Goal: Task Accomplishment & Management: Manage account settings

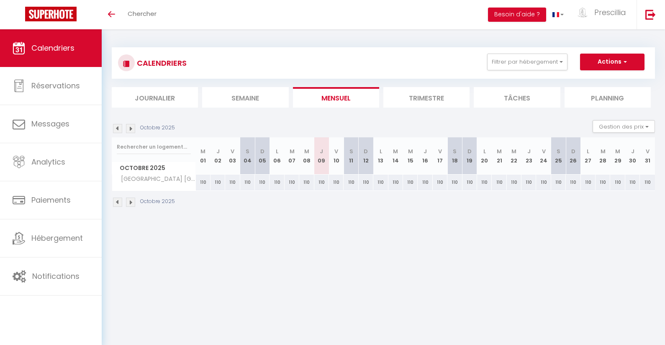
click at [129, 128] on img at bounding box center [130, 128] width 9 height 9
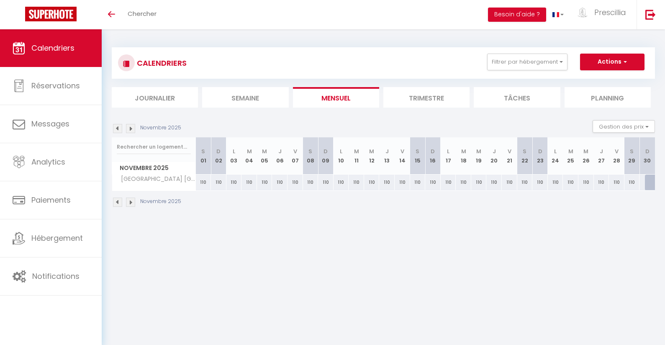
click at [117, 129] on img at bounding box center [117, 128] width 9 height 9
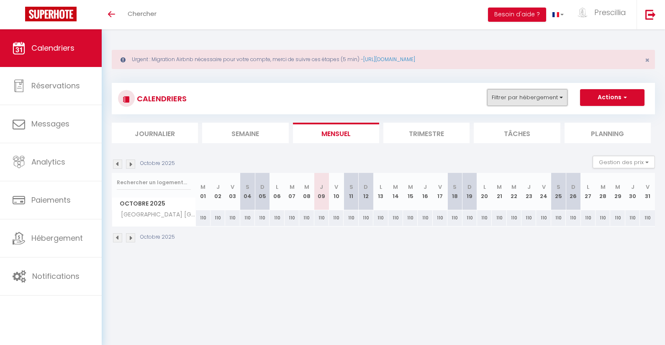
click at [524, 103] on button "Filtrer par hébergement" at bounding box center [527, 97] width 80 height 17
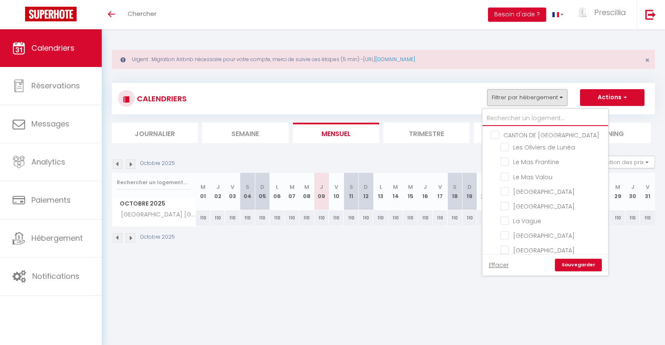
click at [527, 114] on input "text" at bounding box center [544, 118] width 125 height 15
type input "l"
checkbox input "false"
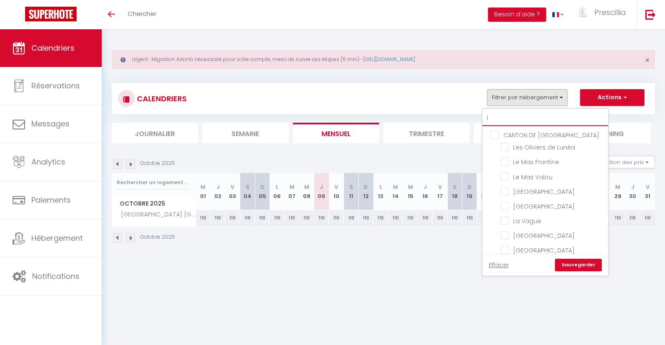
checkbox input "false"
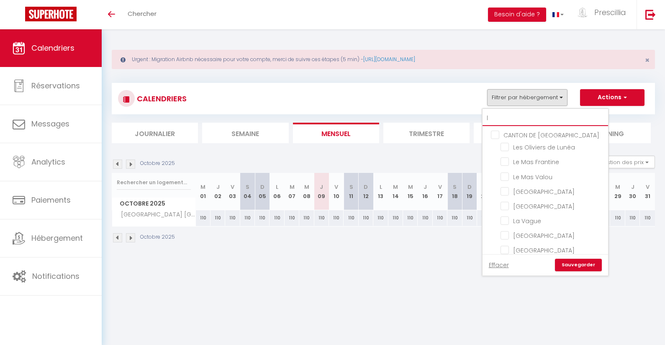
checkbox input "false"
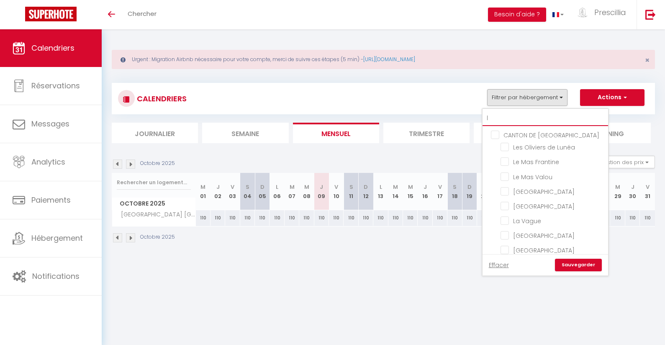
checkbox input "false"
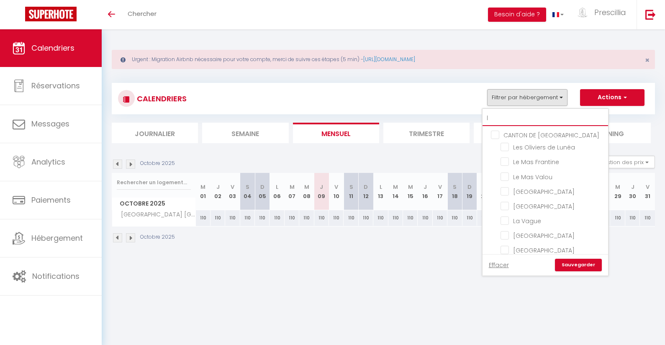
checkbox input "false"
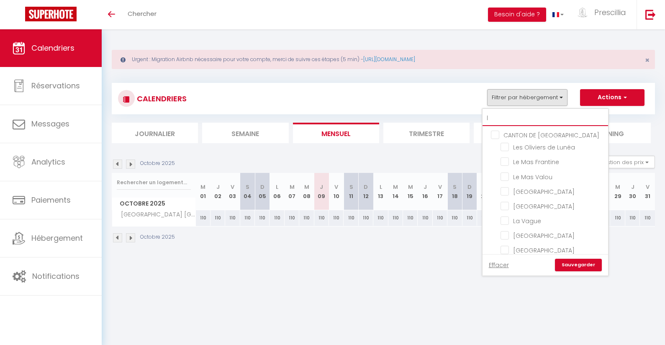
checkbox input "false"
type input "lo"
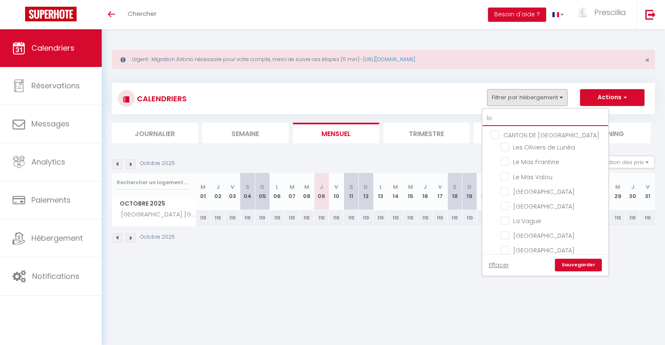
checkbox input "false"
checkbox input "true"
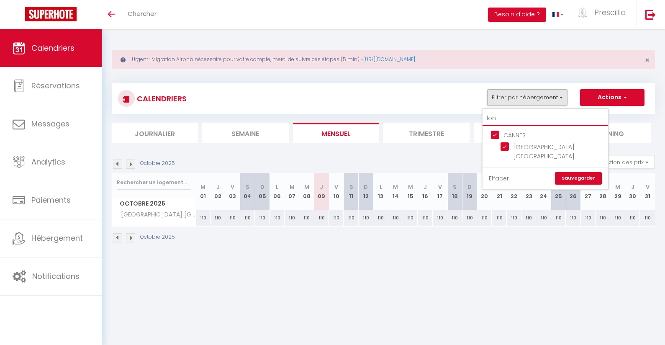
type input "lon"
click at [583, 172] on link "Sauvegarder" at bounding box center [578, 178] width 47 height 13
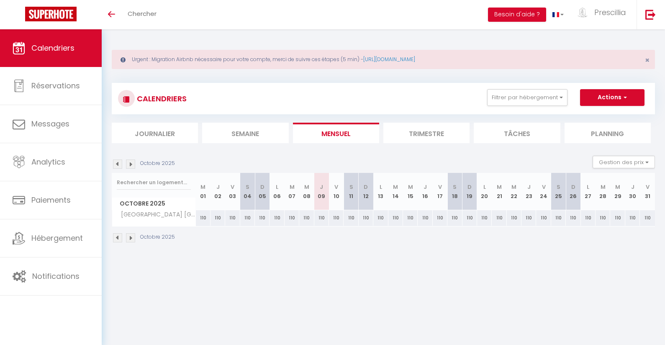
click at [226, 218] on div "110" at bounding box center [232, 217] width 15 height 15
type input "110"
type input "Ven 03 Octobre 2025"
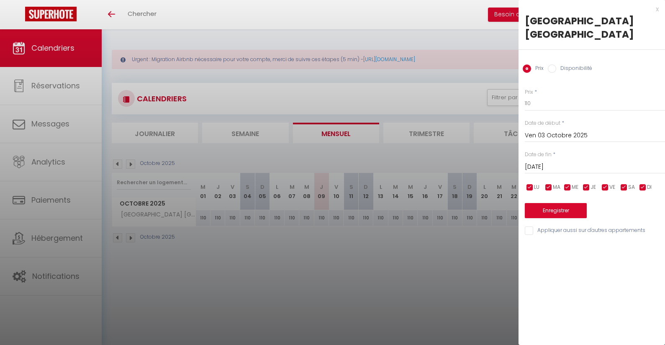
click at [536, 130] on input "Ven 03 Octobre 2025" at bounding box center [594, 135] width 140 height 11
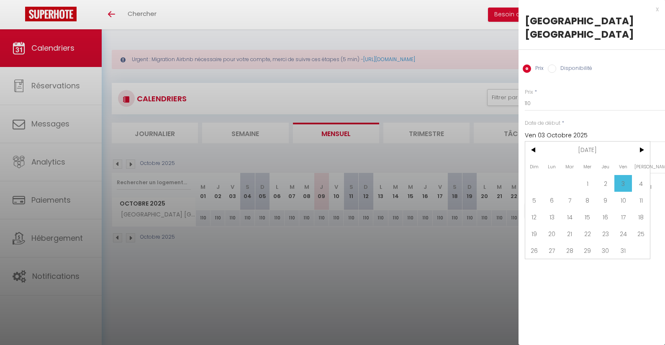
click at [626, 175] on span "3" at bounding box center [623, 183] width 18 height 17
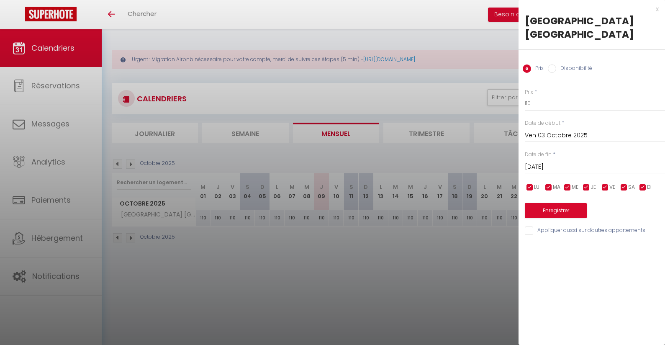
click at [572, 161] on input "Sam 04 Octobre 2025" at bounding box center [594, 166] width 140 height 11
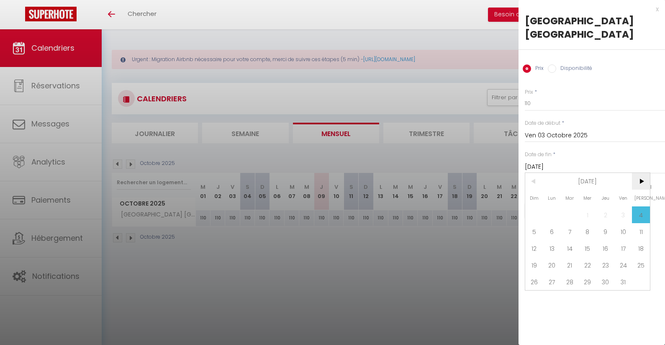
click at [640, 173] on span ">" at bounding box center [641, 181] width 18 height 17
click at [535, 290] on span "30" at bounding box center [534, 298] width 18 height 17
type input "Dim 30 Novembre 2025"
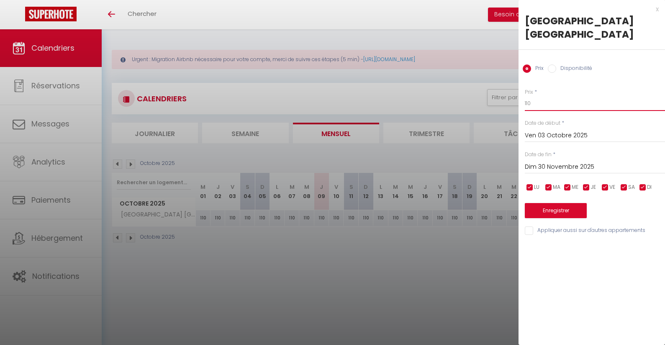
click at [551, 96] on input "110" at bounding box center [594, 103] width 140 height 15
type input "125"
click at [554, 203] on button "Enregistrer" at bounding box center [555, 210] width 62 height 15
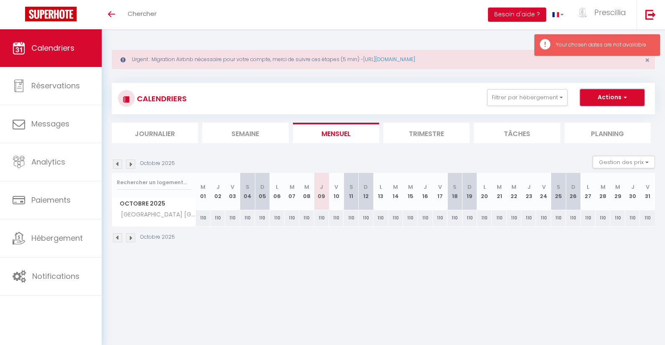
click at [629, 96] on button "Actions" at bounding box center [612, 97] width 64 height 17
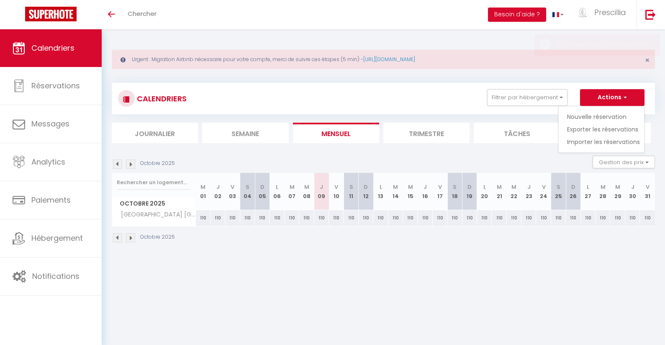
click at [403, 105] on div "CALENDRIERS Filtrer par hébergement lon CANNES London Cannes Effacer Sauvegarde…" at bounding box center [383, 98] width 530 height 19
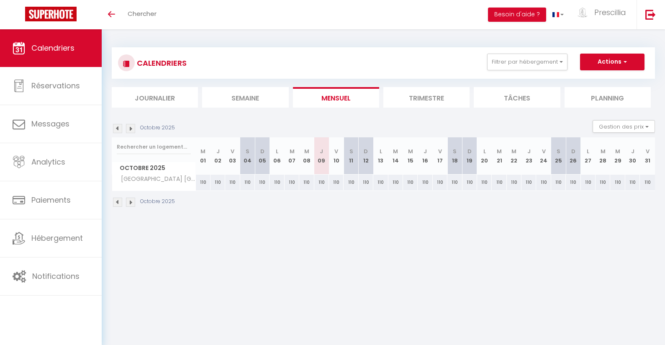
click at [133, 131] on img at bounding box center [130, 128] width 9 height 9
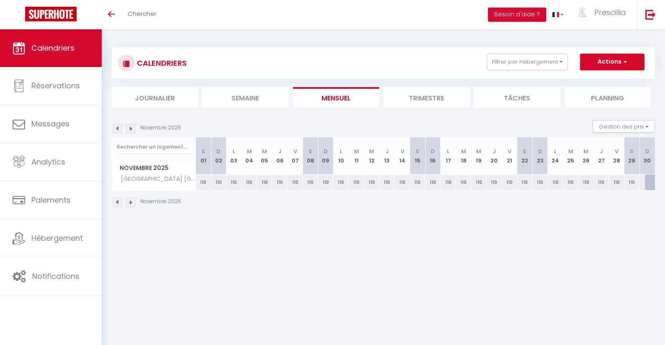
click at [133, 131] on img at bounding box center [130, 128] width 9 height 9
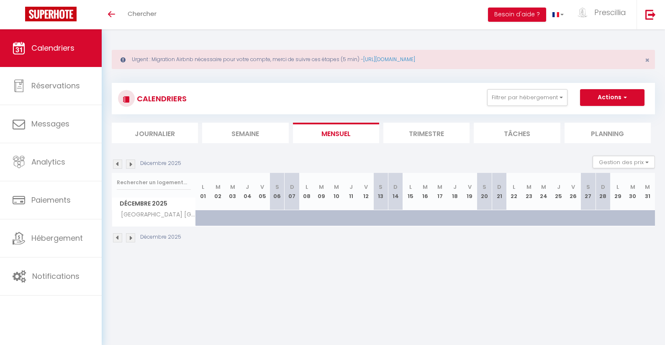
click at [129, 165] on img at bounding box center [130, 163] width 9 height 9
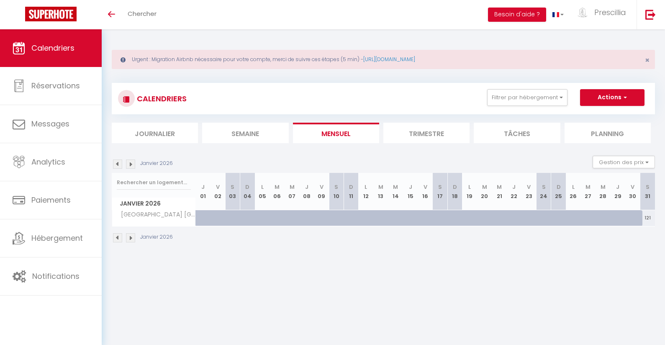
click at [129, 165] on img at bounding box center [130, 163] width 9 height 9
